Goal: Obtain resource: Download file/media

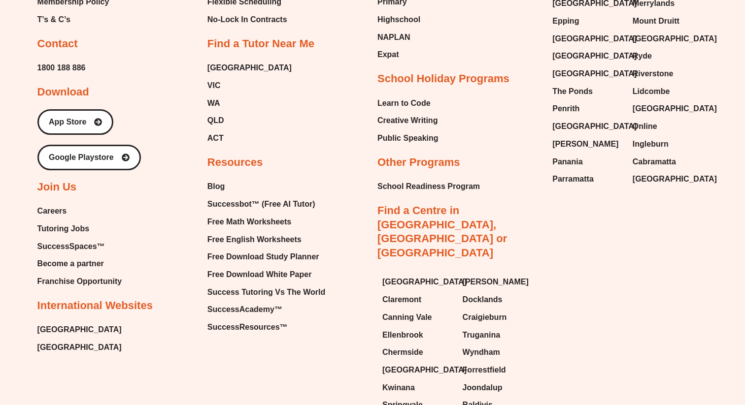
scroll to position [4210, 0]
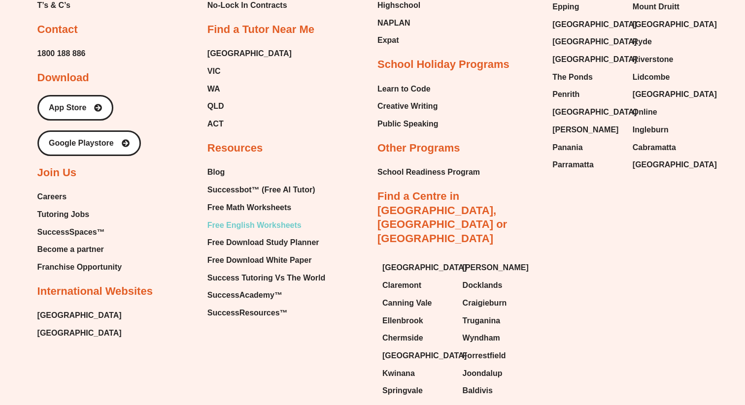
click at [249, 218] on span "Free English Worksheets" at bounding box center [254, 225] width 94 height 15
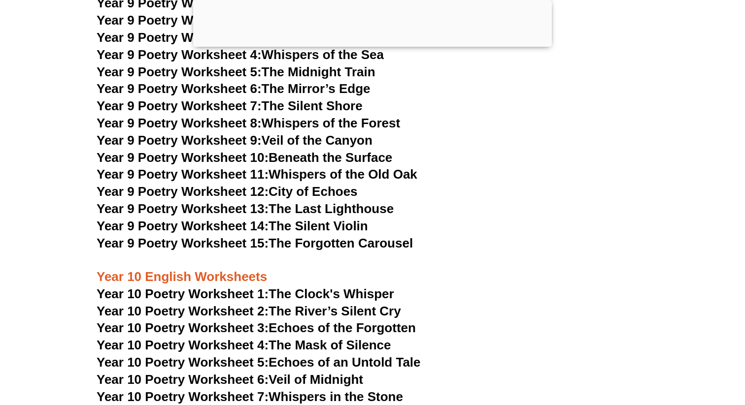
scroll to position [6926, 0]
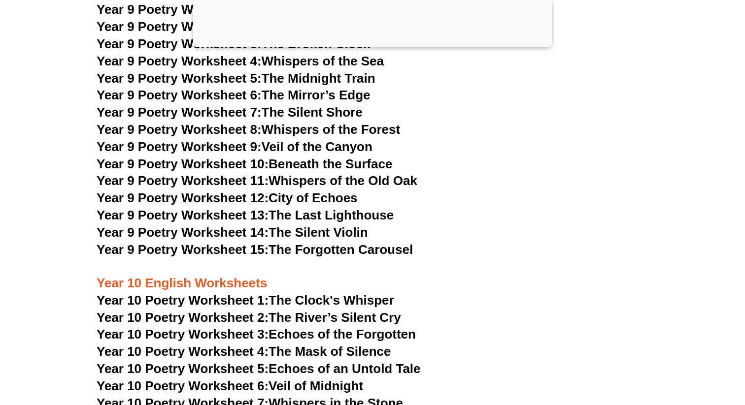
click at [296, 242] on link "Year 9 Poetry Worksheet 15: The Forgotten Carousel" at bounding box center [255, 249] width 316 height 15
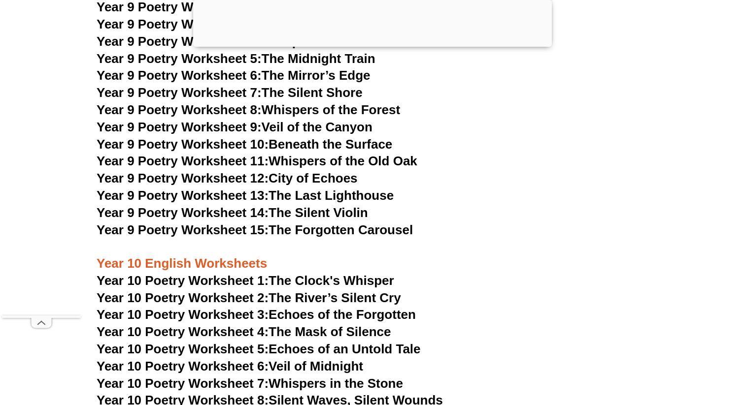
click at [356, 273] on link "Year 10 Poetry Worksheet 1: The Clock's Whisper" at bounding box center [246, 280] width 298 height 15
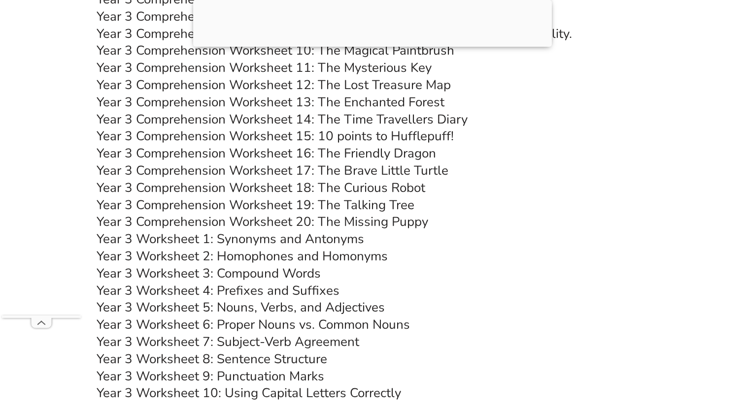
scroll to position [3511, 0]
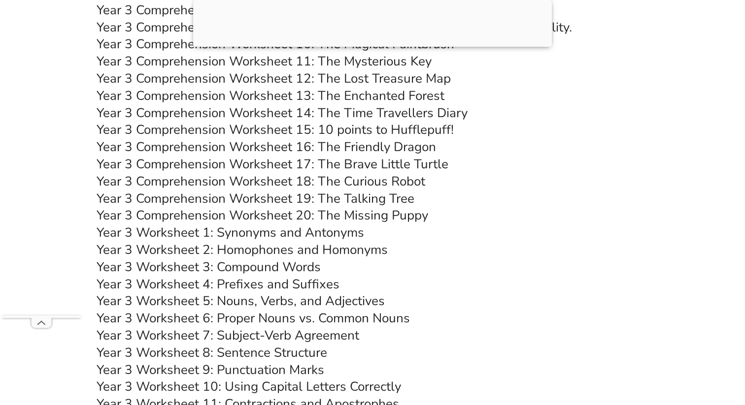
click at [361, 129] on link "Year 3 Comprehension Worksheet 15: 10 points to Hufflepuff!" at bounding box center [275, 129] width 357 height 17
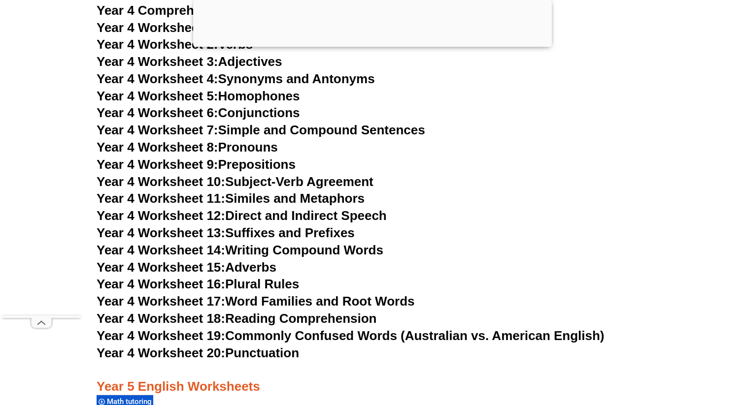
scroll to position [4457, 0]
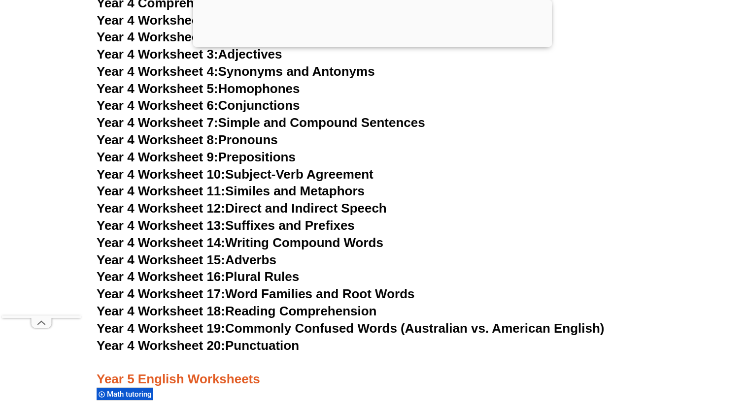
click at [202, 310] on span "Year 4 Worksheet 18:" at bounding box center [161, 311] width 129 height 15
click at [569, 192] on h3 "Year 4 Worksheet 11: Similes and Metaphors" at bounding box center [373, 191] width 552 height 17
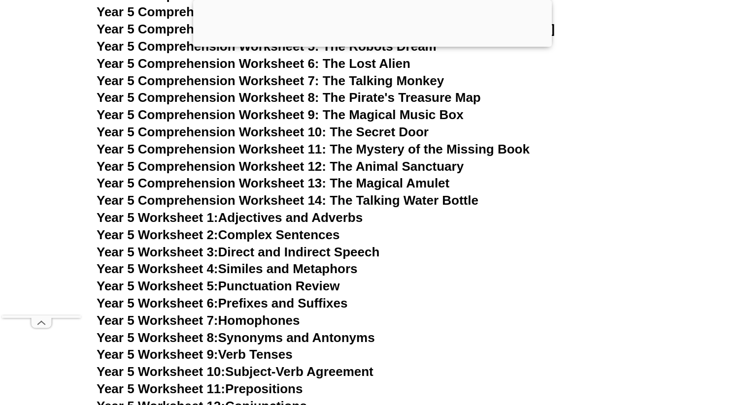
scroll to position [4863, 0]
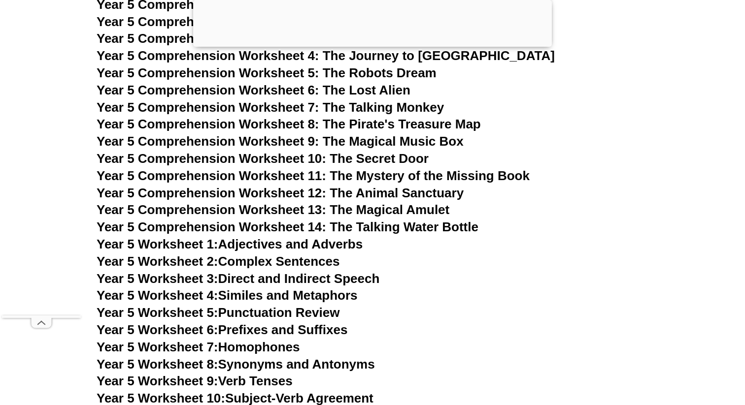
click at [388, 143] on span "Year 5 Comprehension Worksheet 9: The Magical Music Box" at bounding box center [280, 141] width 367 height 15
click at [645, 154] on h3 "Year 5 Comprehension Worksheet 10: The Secret Door" at bounding box center [373, 159] width 552 height 17
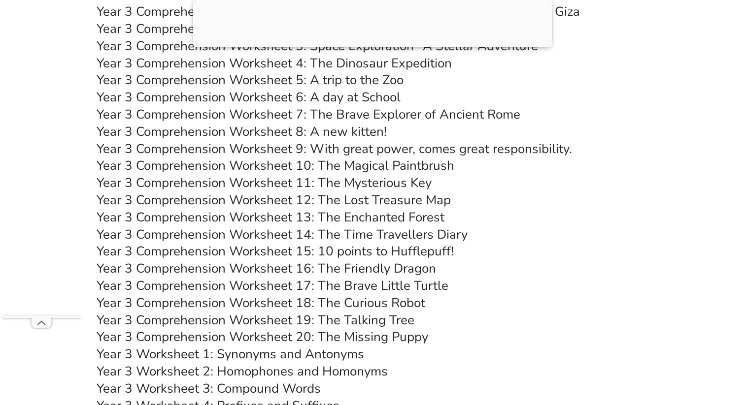
scroll to position [3376, 0]
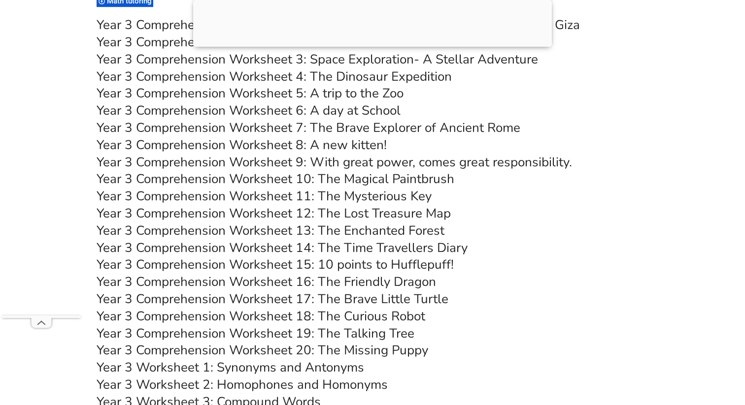
click at [405, 125] on link "Year 3 Comprehension Worksheet 7: The Brave Explorer of Ancient Rome" at bounding box center [309, 127] width 424 height 17
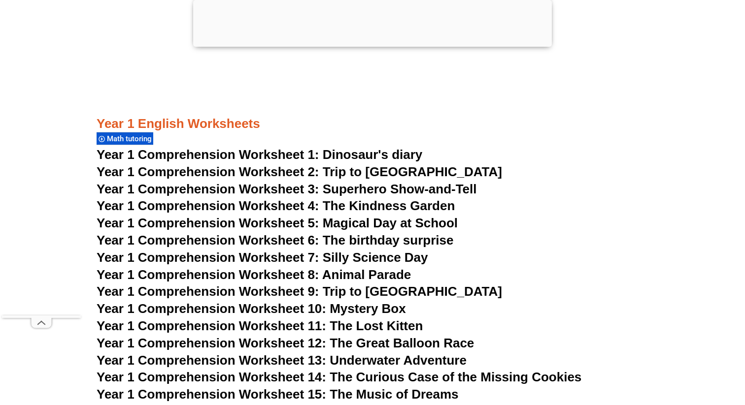
scroll to position [1217, 0]
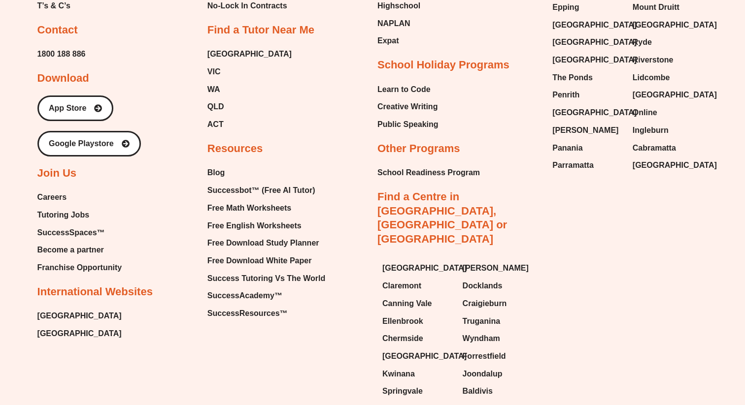
scroll to position [4210, 0]
click at [259, 201] on span "Free Math Worksheets" at bounding box center [249, 208] width 84 height 15
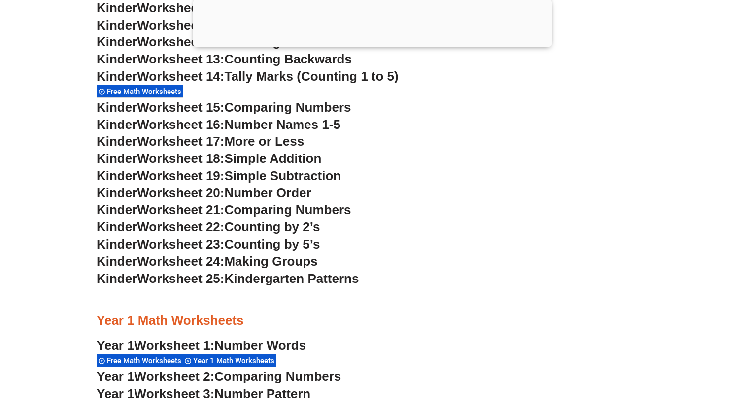
scroll to position [710, 0]
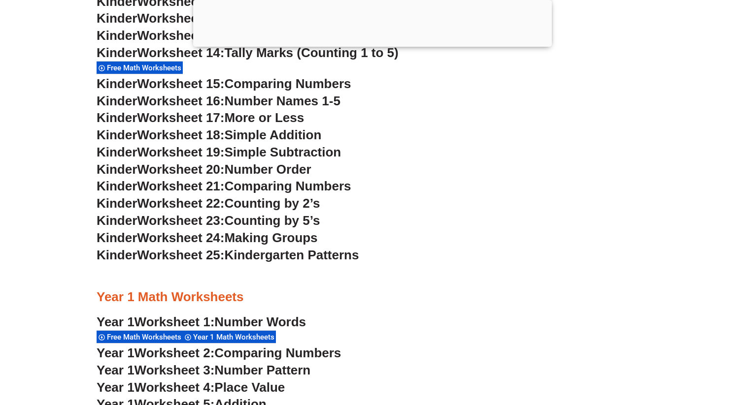
click at [249, 236] on span "Making Groups" at bounding box center [270, 238] width 93 height 15
click at [137, 236] on span "Kinder" at bounding box center [117, 238] width 40 height 15
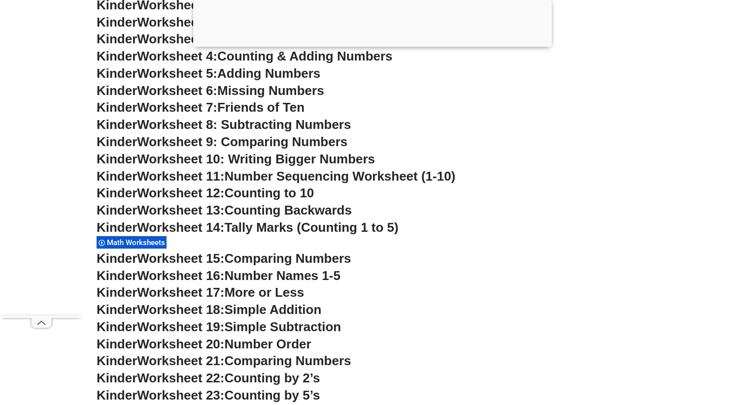
scroll to position [584, 0]
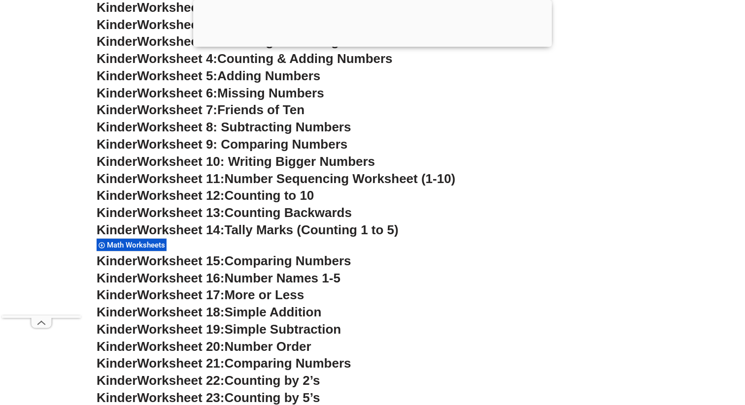
click at [166, 146] on span "Worksheet 9: Comparing Numbers" at bounding box center [242, 144] width 210 height 15
